Goal: Check status: Check status

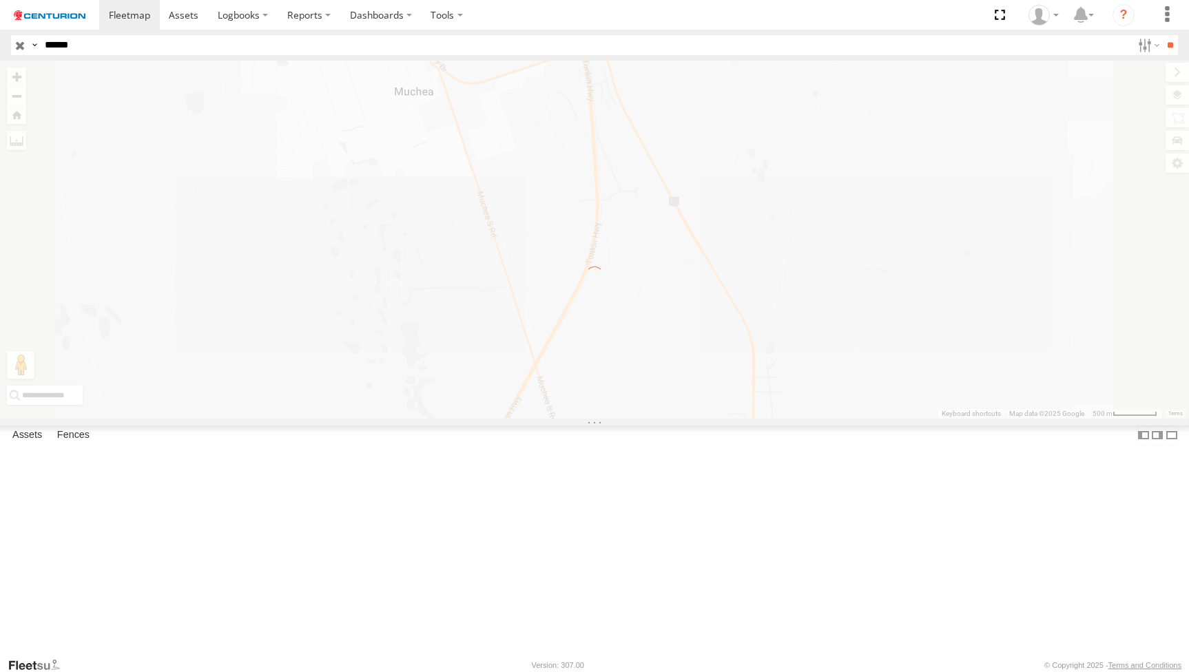
select select "**********"
click at [0, 0] on label at bounding box center [0, 0] width 0 height 0
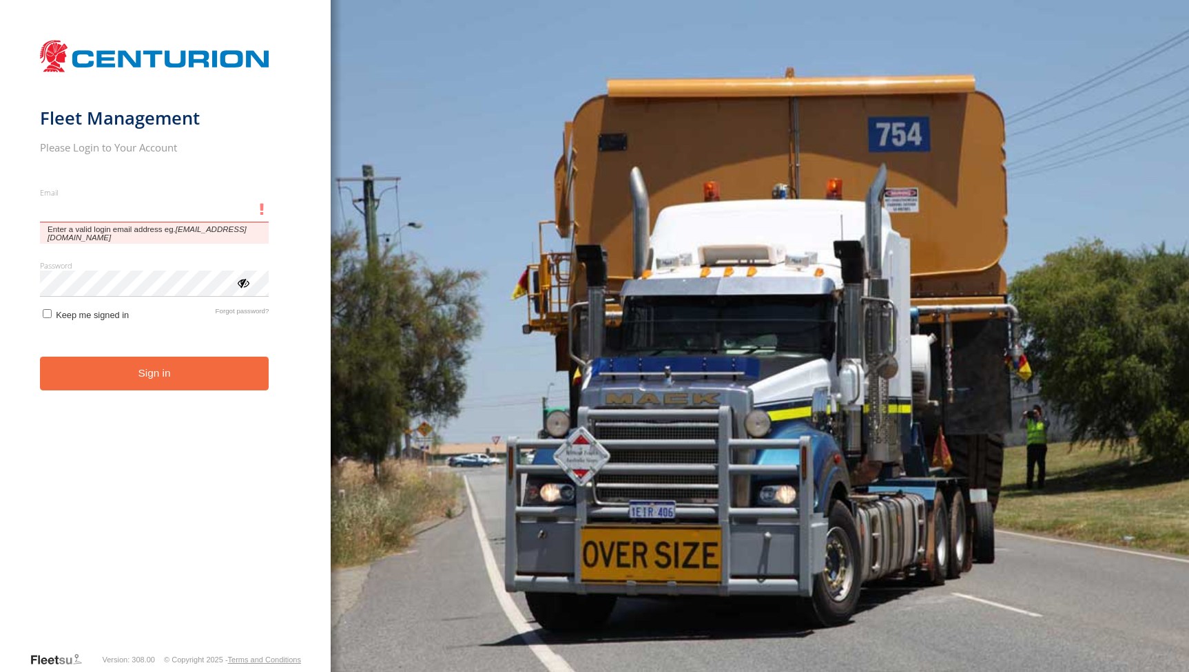
type input "**********"
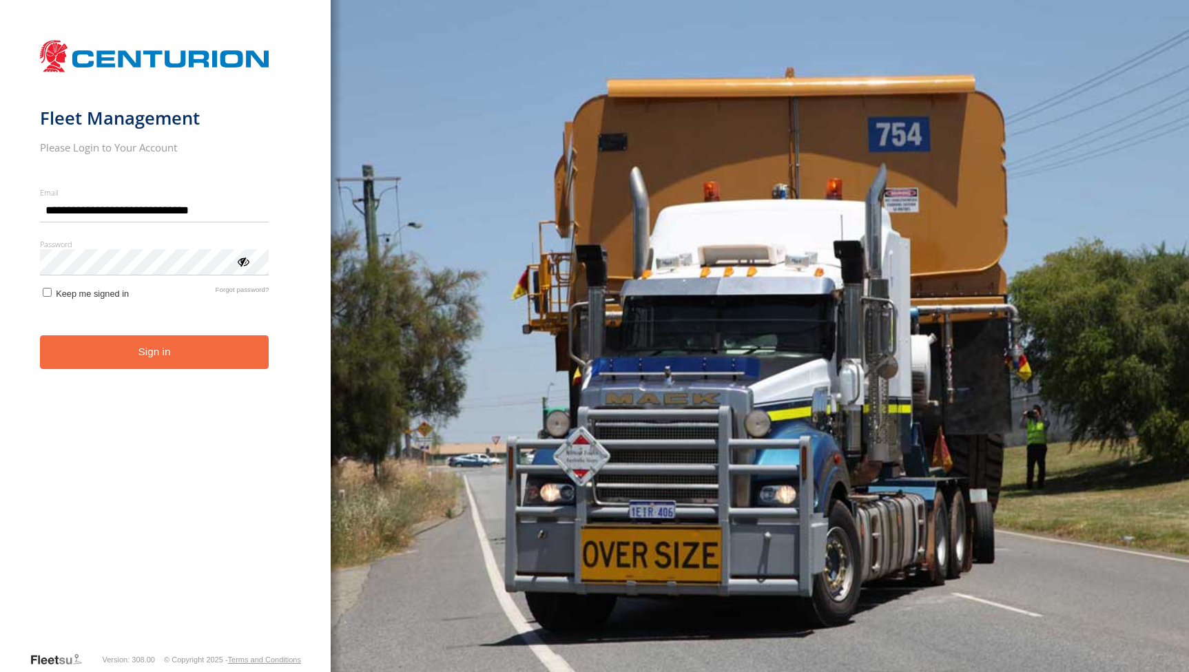
click at [70, 355] on button "Sign in" at bounding box center [154, 353] width 229 height 34
